Goal: Transaction & Acquisition: Purchase product/service

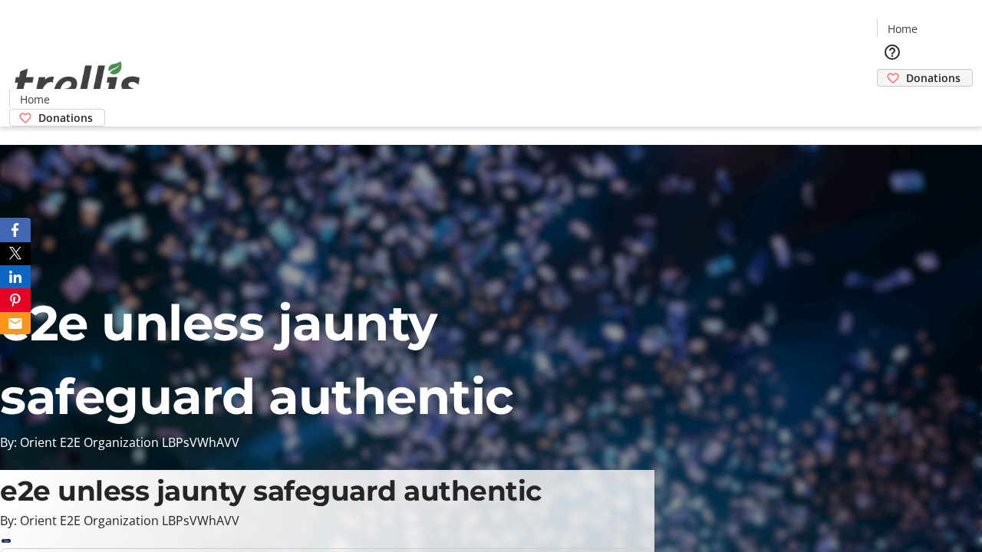
click at [906, 70] on span "Donations" at bounding box center [933, 78] width 54 height 16
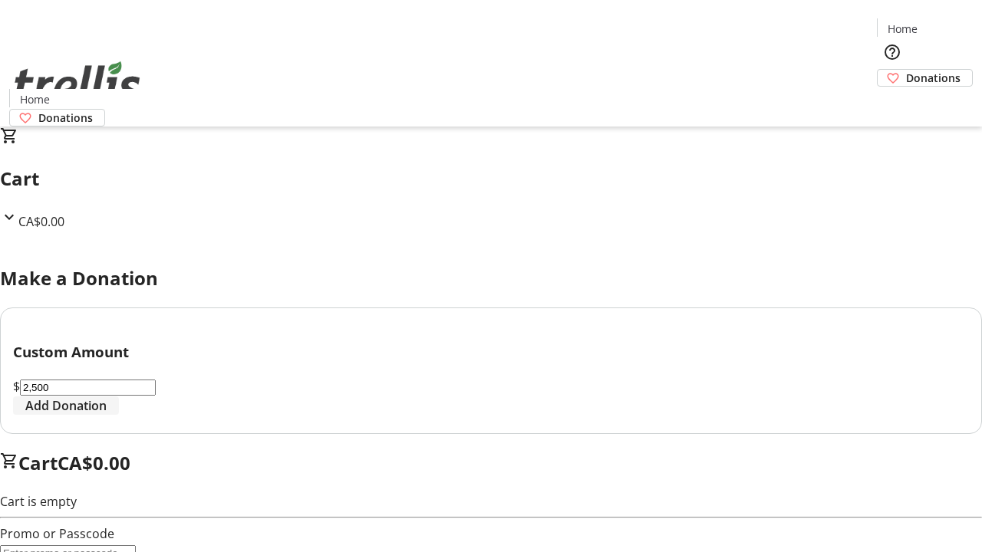
click at [107, 415] on span "Add Donation" at bounding box center [65, 406] width 81 height 18
